Goal: Information Seeking & Learning: Learn about a topic

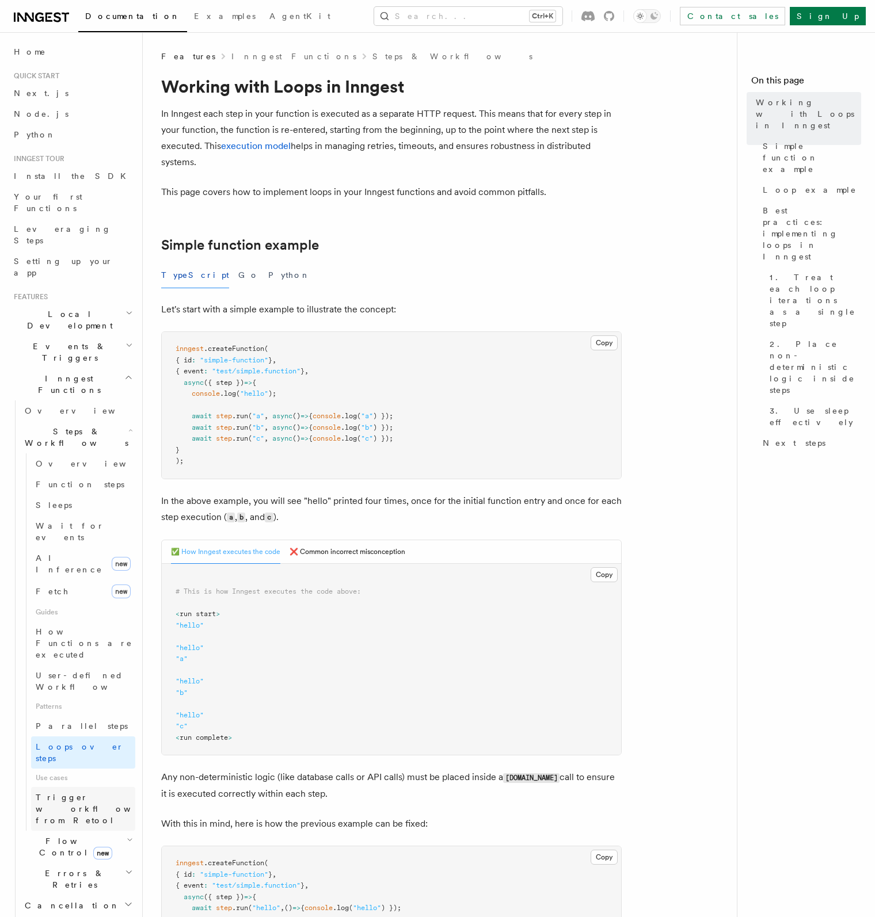
click at [72, 792] on span "Trigger workflows from Retool" at bounding box center [99, 809] width 127 height 35
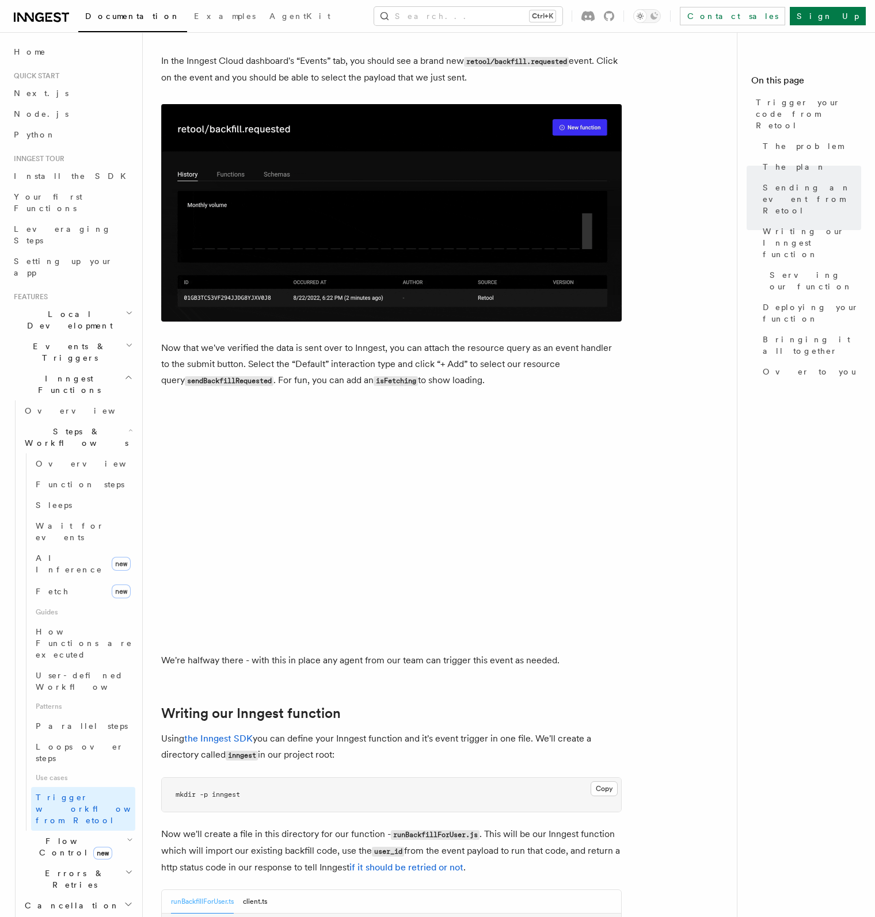
scroll to position [1669, 0]
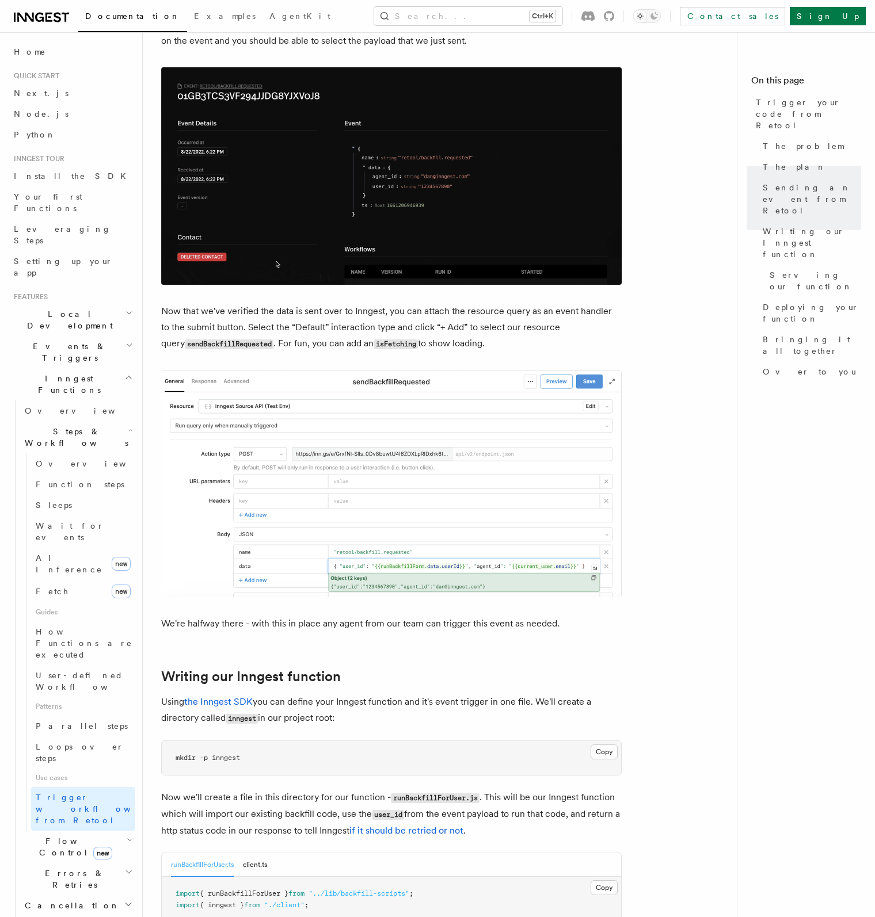
click at [127, 836] on icon "button" at bounding box center [130, 840] width 6 height 9
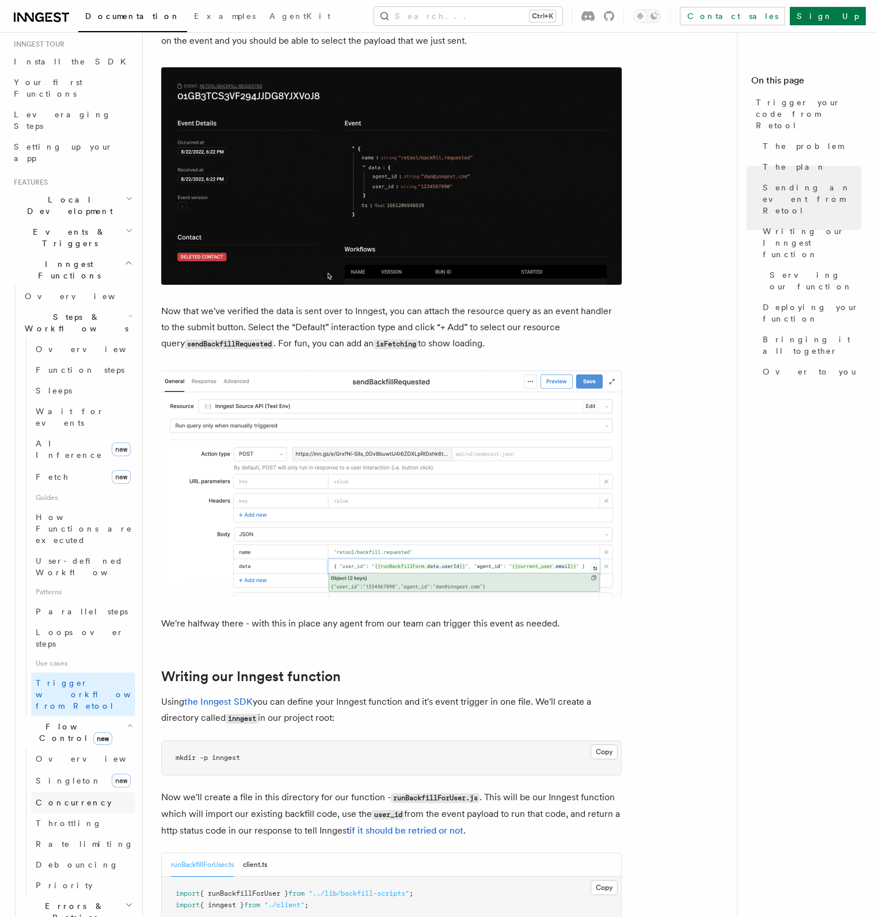
scroll to position [115, 0]
click at [83, 896] on h2 "Errors & Retries" at bounding box center [77, 912] width 115 height 32
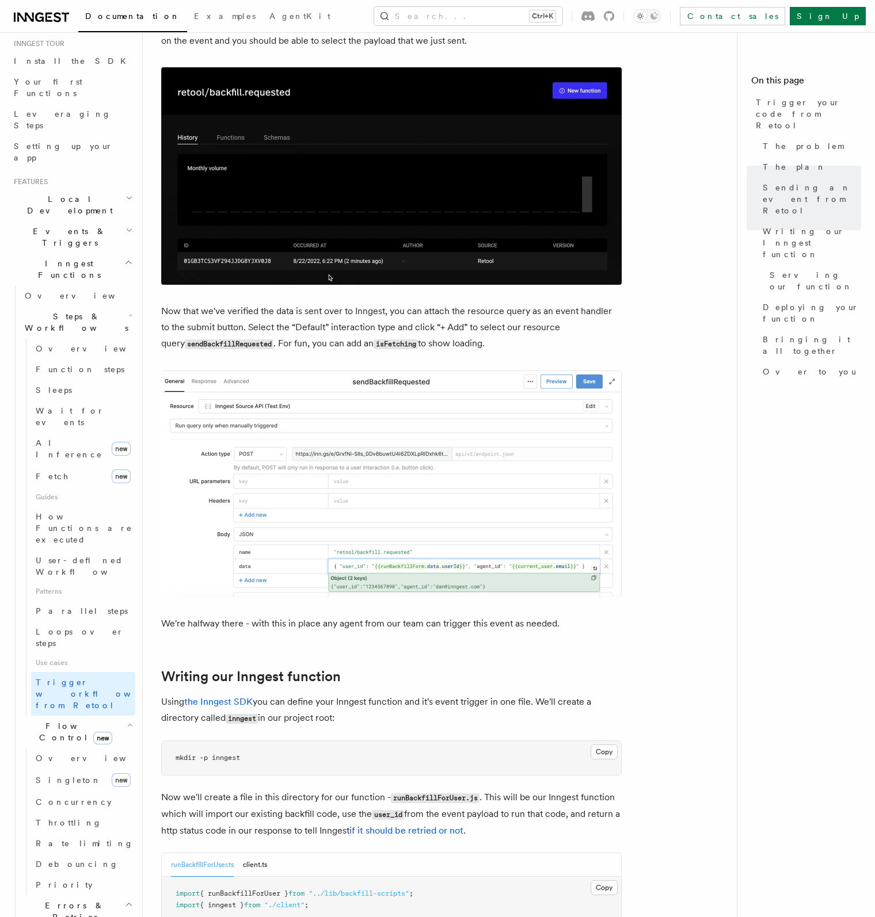
click at [83, 896] on h2 "Errors & Retries" at bounding box center [77, 912] width 115 height 32
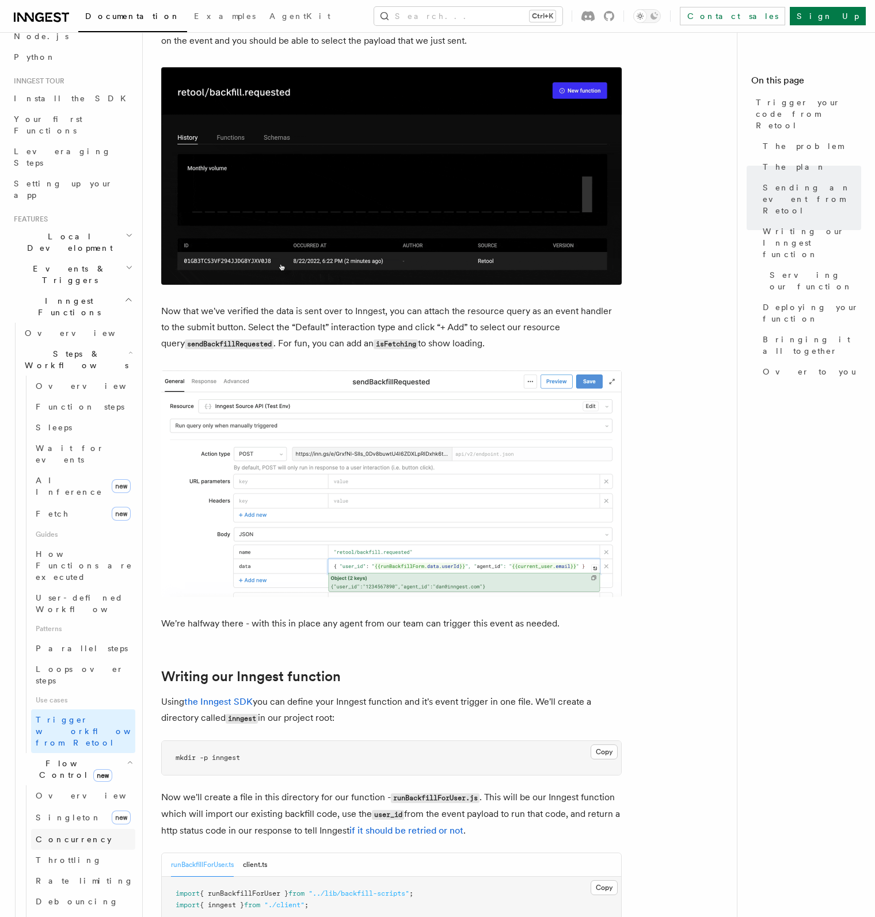
scroll to position [58, 0]
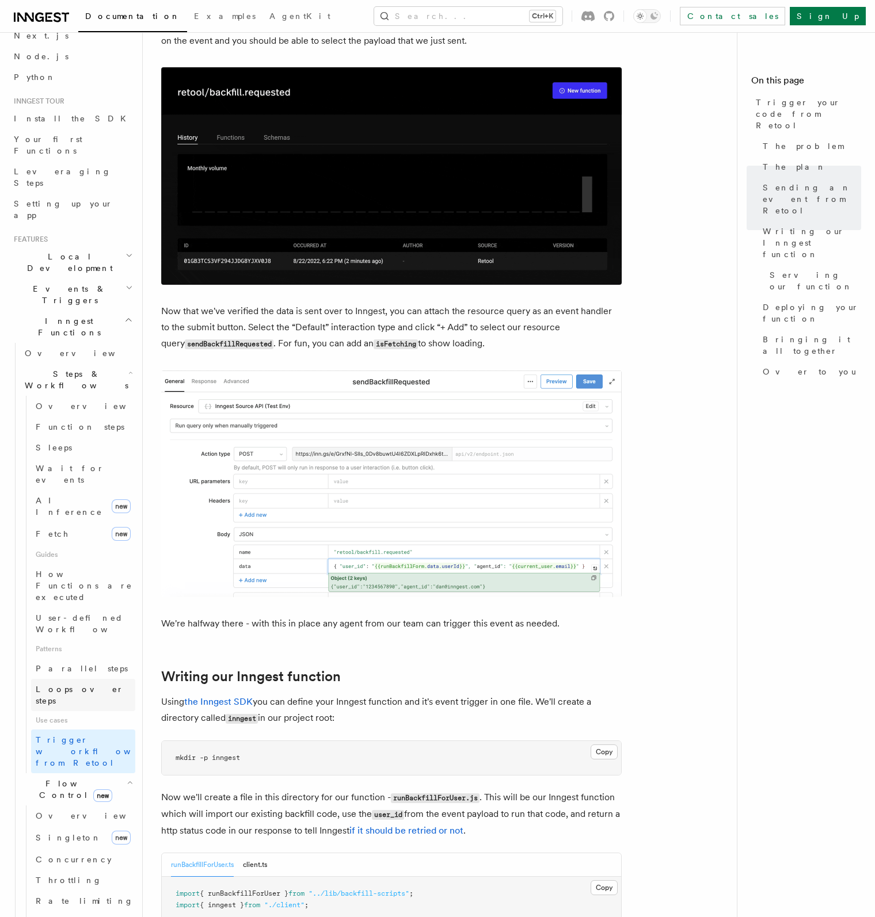
click at [77, 684] on span "Loops over steps" at bounding box center [86, 695] width 100 height 23
